Goal: Find contact information: Find contact information

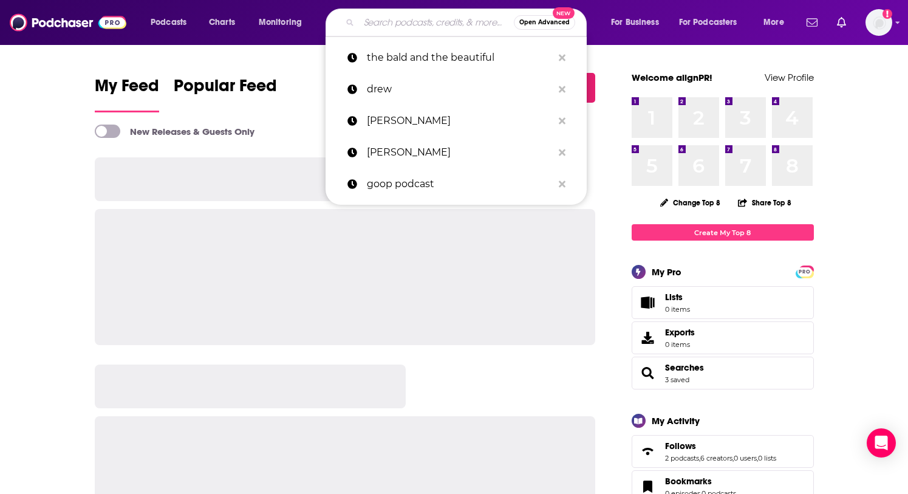
click at [432, 27] on input "Search podcasts, credits, & more..." at bounding box center [436, 22] width 155 height 19
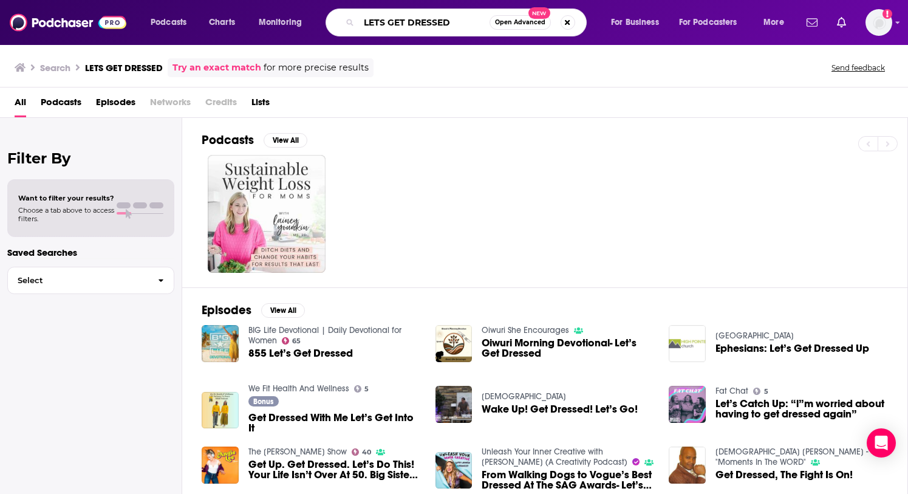
click at [459, 23] on input "LETS GET DRESSED" at bounding box center [424, 22] width 131 height 19
type input "LETS GET DRESSED [PERSON_NAME]"
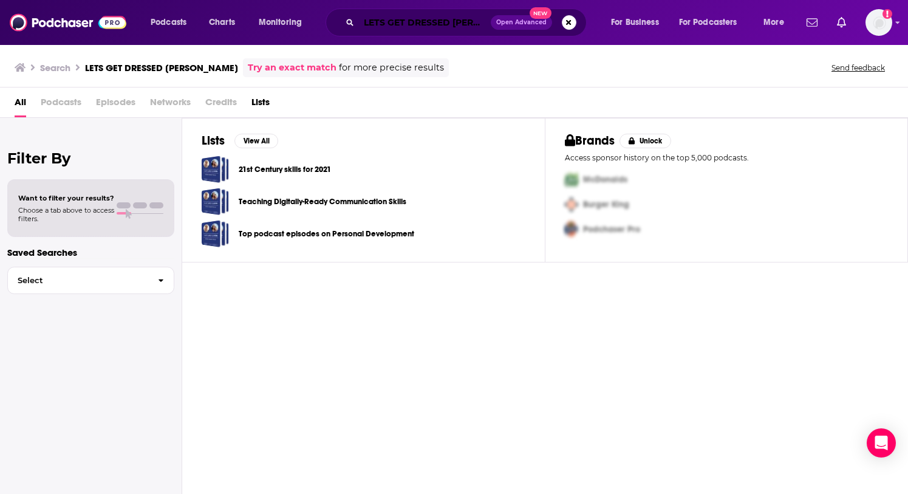
click at [439, 23] on input "LETS GET DRESSED [PERSON_NAME]" at bounding box center [425, 22] width 132 height 19
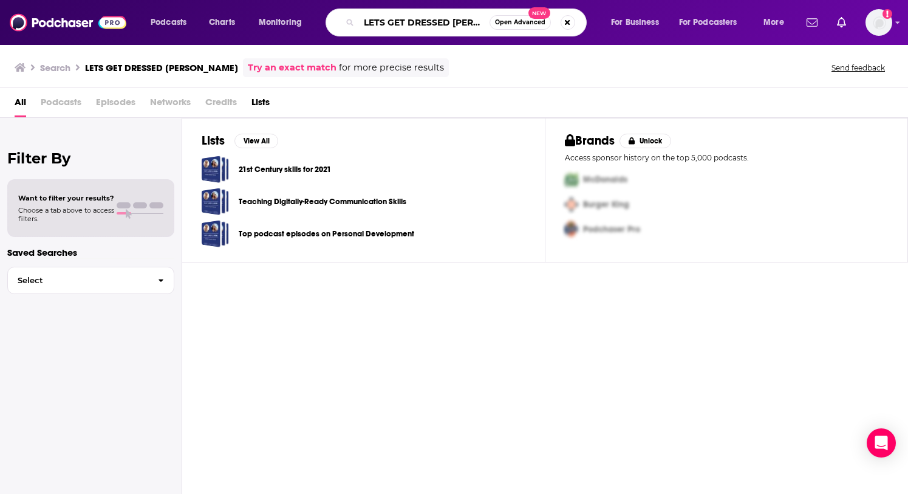
click at [439, 23] on input "LETS GET DRESSED [PERSON_NAME]" at bounding box center [424, 22] width 131 height 19
type input "[PERSON_NAME]"
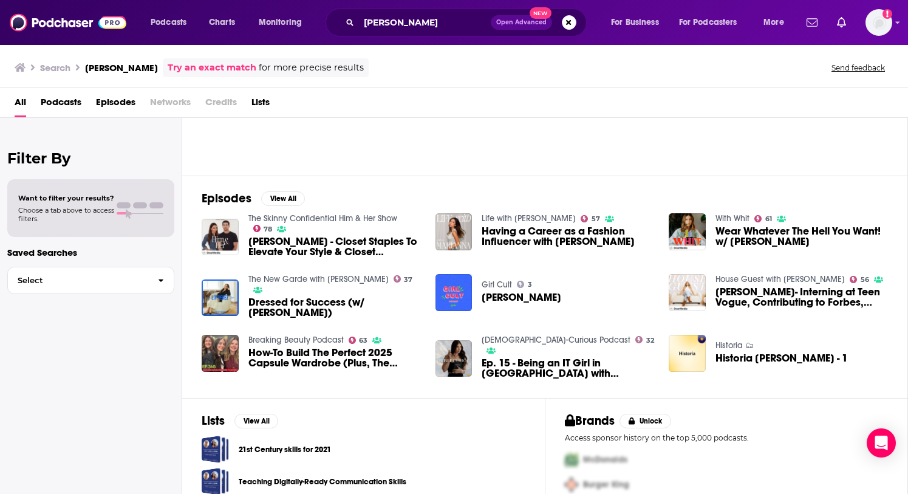
scroll to position [117, 0]
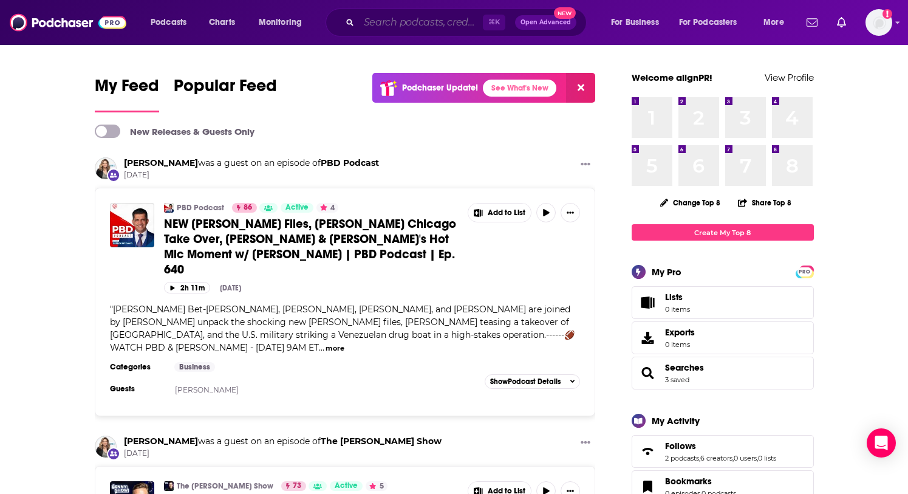
click at [400, 27] on input "Search podcasts, credits, & more..." at bounding box center [421, 22] width 124 height 19
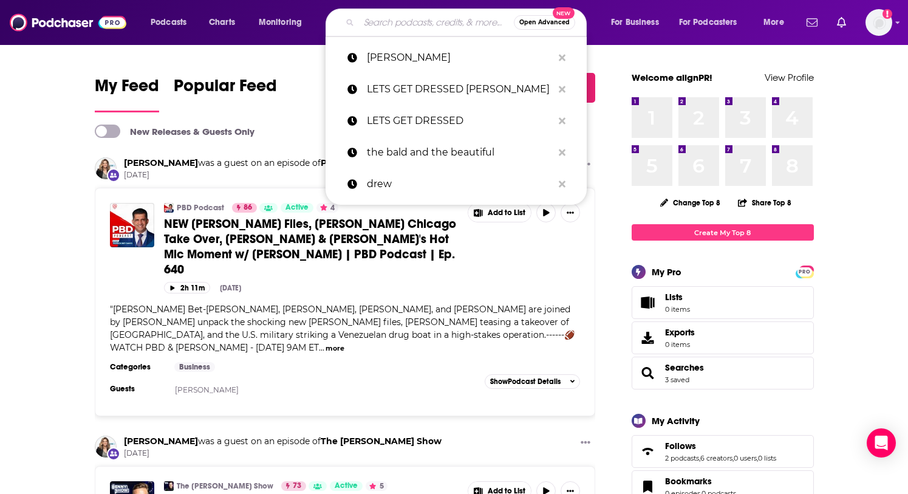
paste input "Marie Claire: Nice Talk"
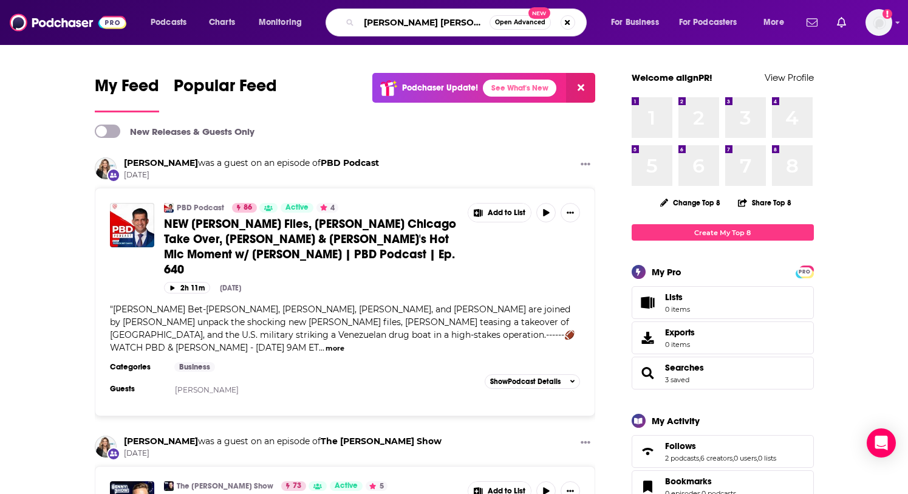
type input "Marie Claire: Nice Talk"
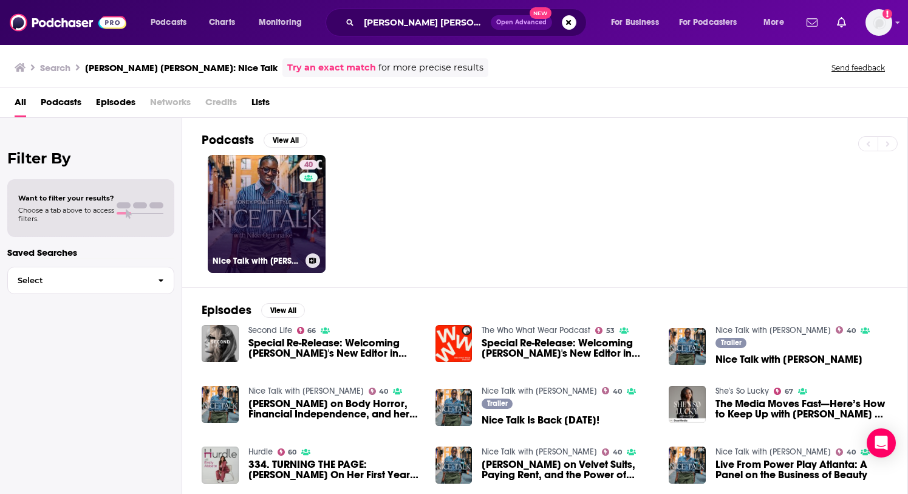
click at [265, 229] on link "40 Nice Talk with Nikki Ogunnaike" at bounding box center [267, 214] width 118 height 118
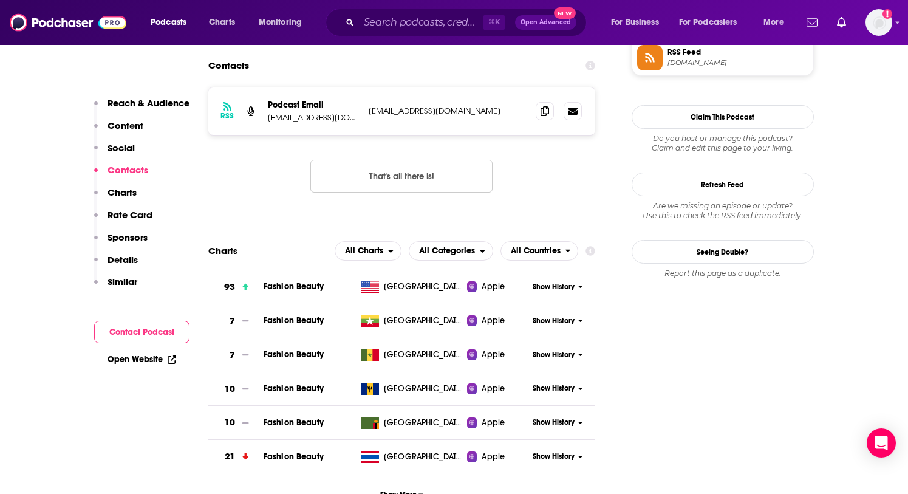
scroll to position [931, 0]
drag, startPoint x: 504, startPoint y: 111, endPoint x: 369, endPoint y: 109, distance: 135.5
click at [369, 109] on p "summer.hammeras@futurenet.com" at bounding box center [448, 110] width 158 height 10
copy p "summer.hammeras@futurenet.com"
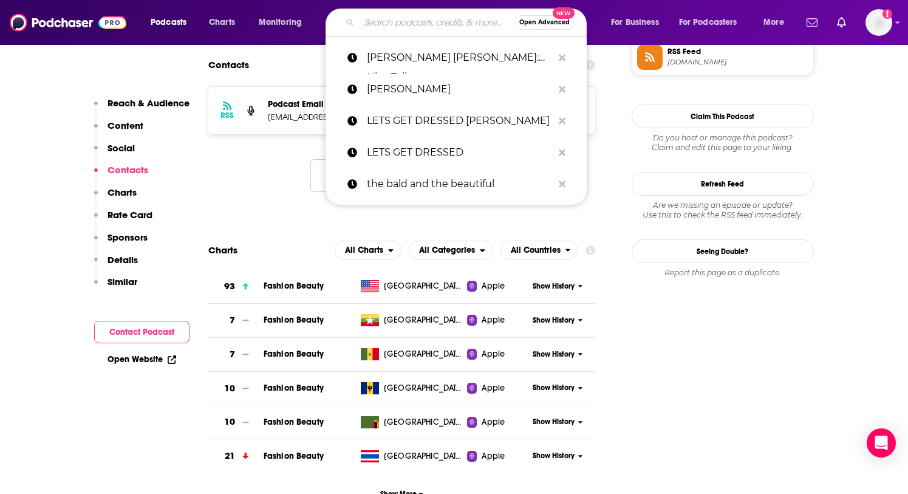
click at [448, 26] on input "Search podcasts, credits, & more..." at bounding box center [436, 22] width 155 height 19
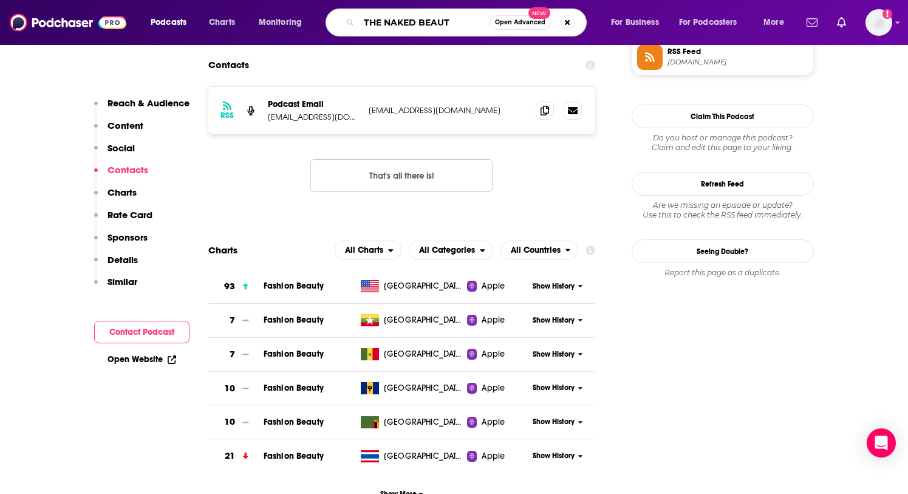
type input "THE NAKED BEAUTY"
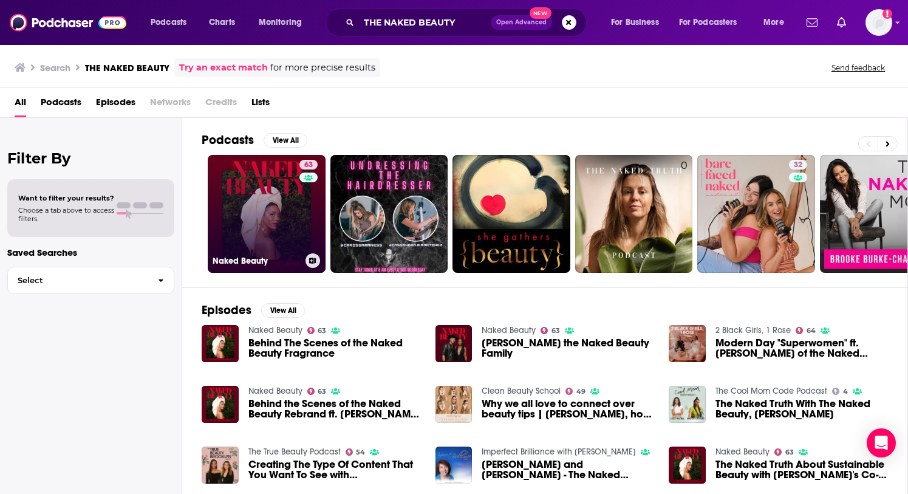
click at [260, 225] on link "63 Naked Beauty" at bounding box center [267, 214] width 118 height 118
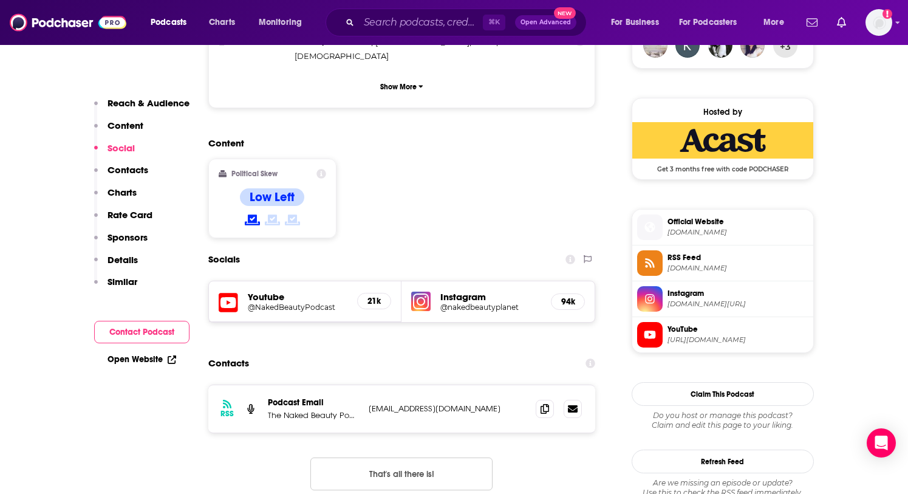
scroll to position [935, 0]
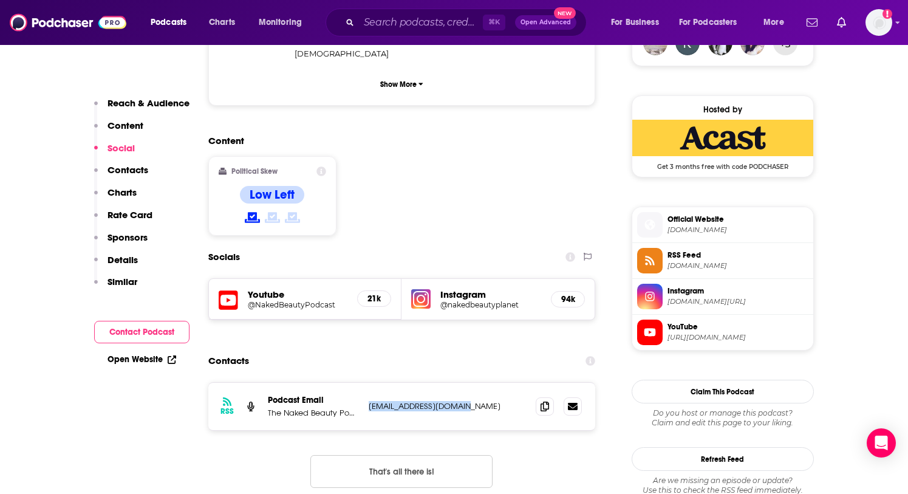
drag, startPoint x: 474, startPoint y: 343, endPoint x: 365, endPoint y: 348, distance: 109.4
click at [365, 383] on div "RSS Podcast Email The Naked Beauty Podcast brookedevard@gmail.com brookedevard@…" at bounding box center [402, 406] width 388 height 47
copy p "brookedevard@gmail.com"
